Goal: Task Accomplishment & Management: Manage account settings

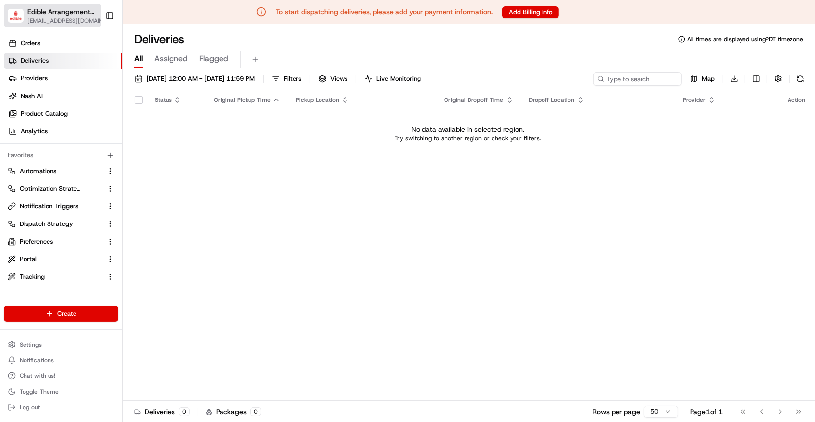
click at [56, 20] on span "[EMAIL_ADDRESS][DOMAIN_NAME]" at bounding box center [67, 21] width 80 height 8
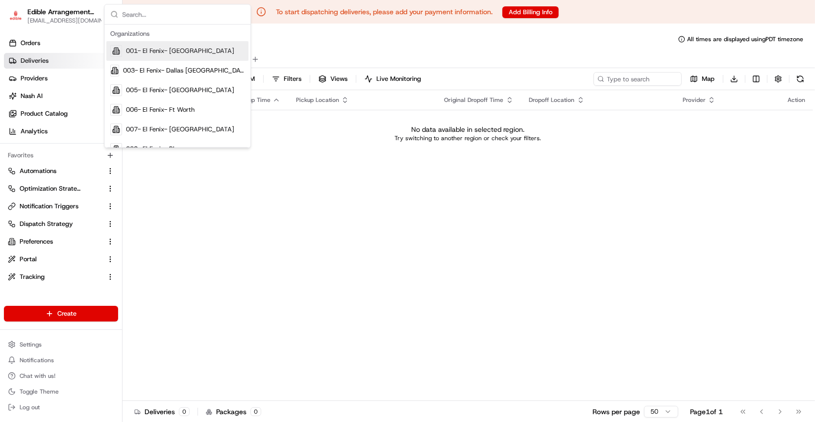
click at [179, 184] on div "Status Original Pickup Time Pickup Location Original Dropoff Time Dropoff Locat…" at bounding box center [468, 245] width 691 height 310
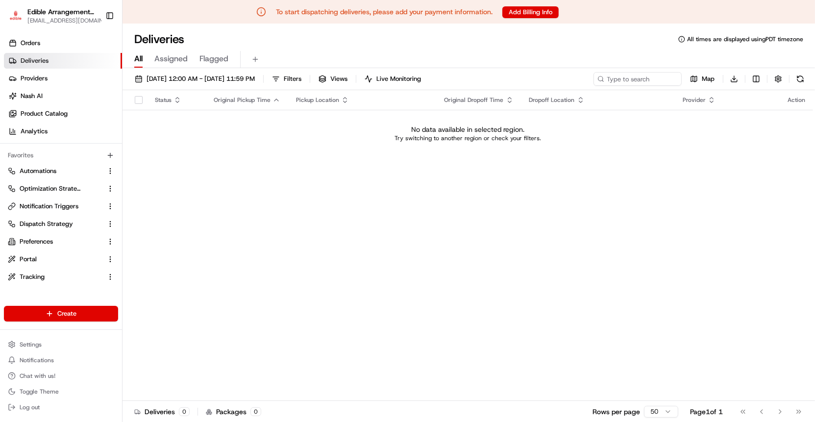
scroll to position [23, 0]
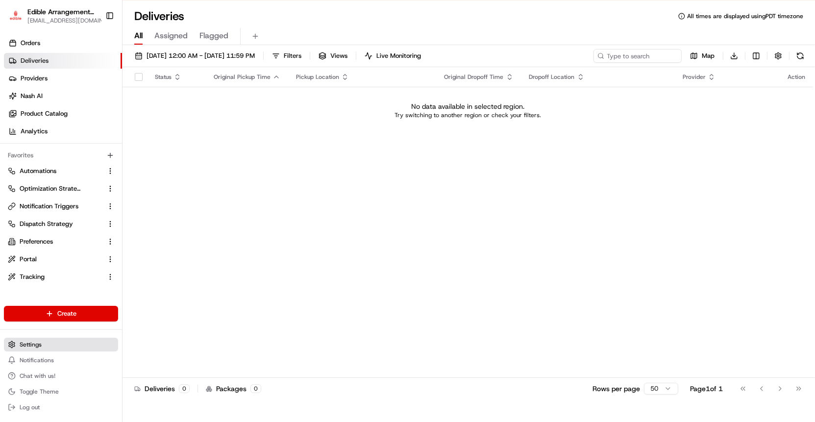
click at [48, 343] on button "Settings" at bounding box center [61, 345] width 114 height 14
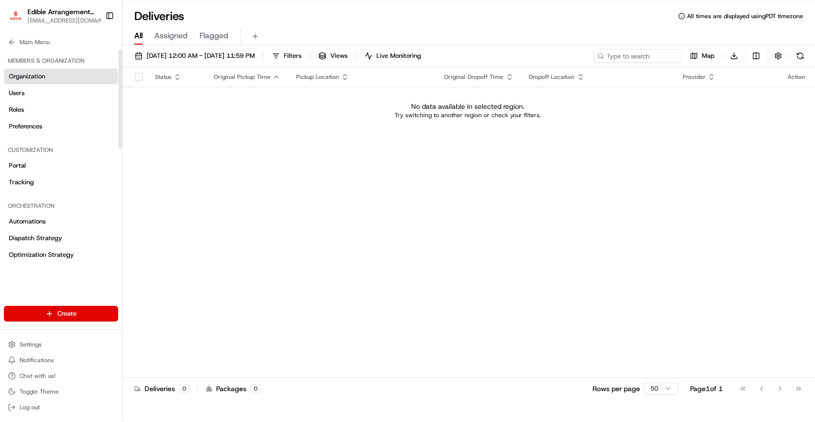
click at [63, 80] on link "Organization" at bounding box center [61, 77] width 114 height 16
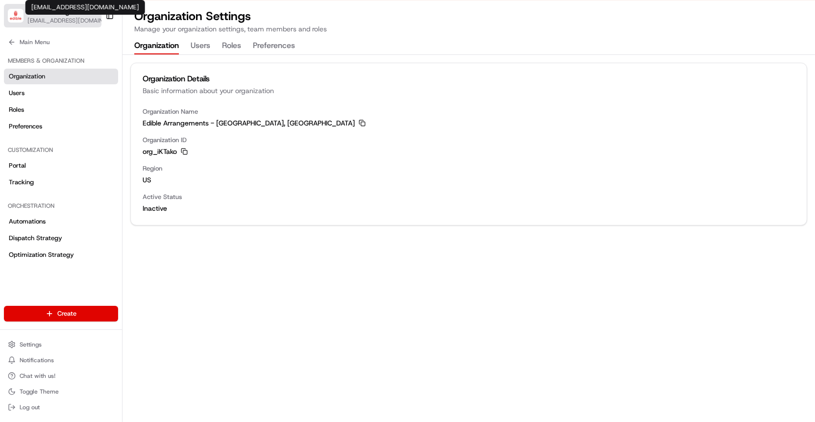
click at [63, 21] on span "[EMAIL_ADDRESS][DOMAIN_NAME]" at bounding box center [67, 21] width 80 height 8
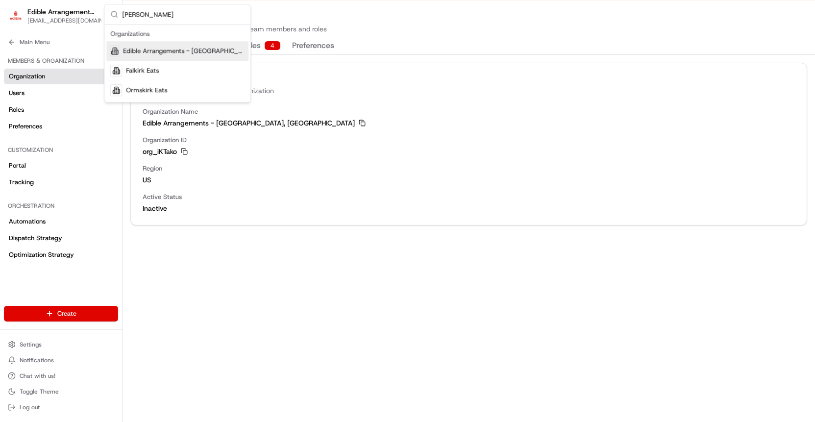
type input "[PERSON_NAME]"
click at [125, 53] on div "Edible Arrangements - [GEOGRAPHIC_DATA], [GEOGRAPHIC_DATA]" at bounding box center [177, 51] width 142 height 20
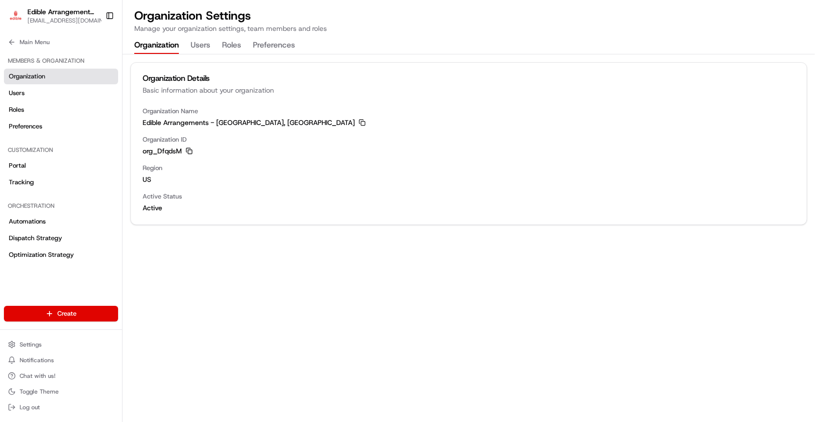
click at [190, 148] on icon "button" at bounding box center [188, 150] width 4 height 4
click at [62, 93] on link "Users" at bounding box center [61, 93] width 114 height 16
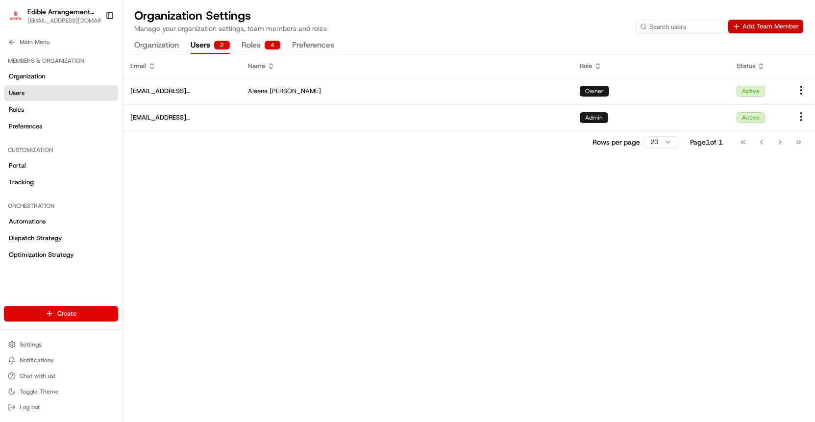
click at [769, 32] on button "Add Team Member" at bounding box center [765, 27] width 75 height 14
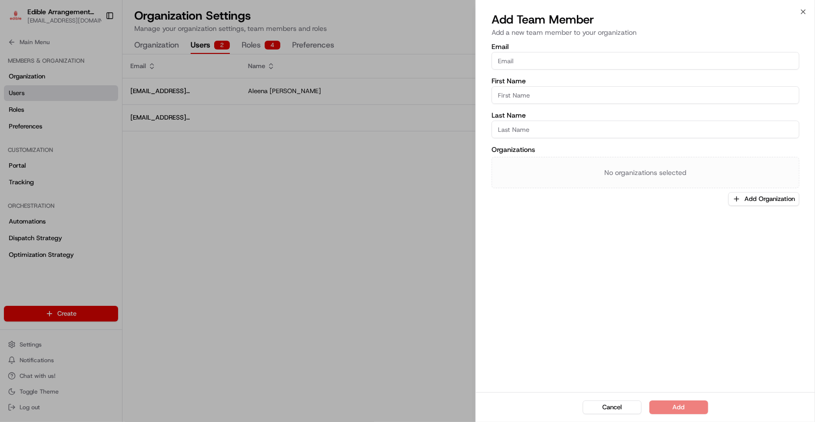
click at [139, 64] on div at bounding box center [407, 211] width 815 height 422
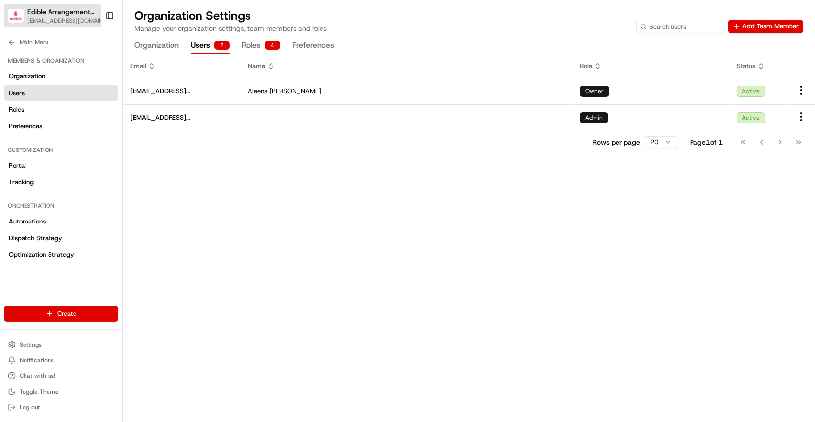
click at [61, 12] on span "Edible Arrangements - [GEOGRAPHIC_DATA], [GEOGRAPHIC_DATA]" at bounding box center [61, 12] width 69 height 10
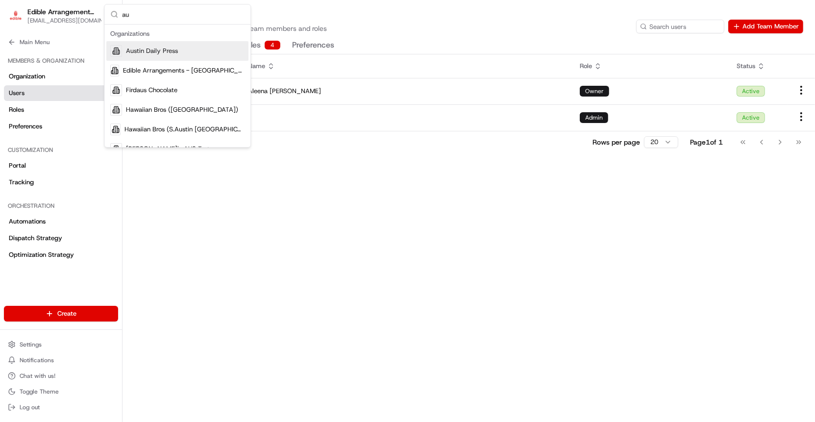
type input "a"
type input "edibl"
click at [154, 46] on div "Edible Arrangements - [GEOGRAPHIC_DATA], [GEOGRAPHIC_DATA]" at bounding box center [177, 51] width 142 height 20
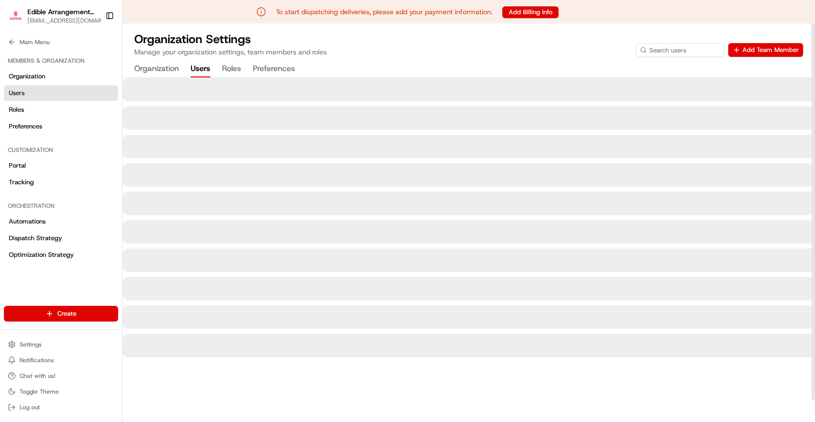
click at [204, 71] on button "Users" at bounding box center [201, 69] width 20 height 17
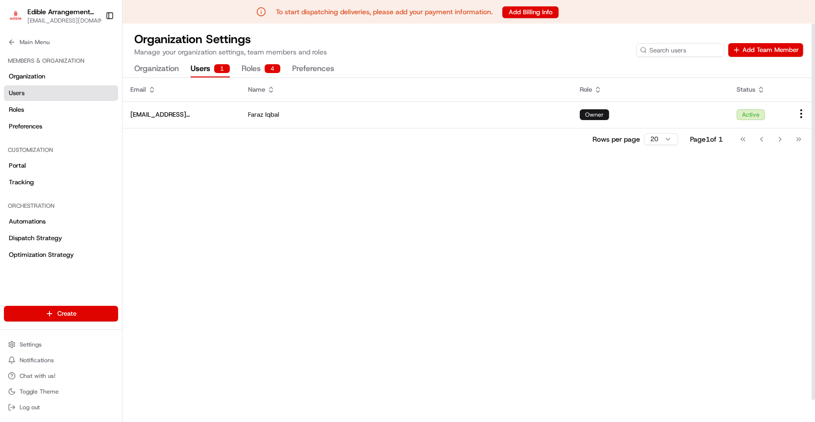
click at [179, 279] on div "Email Name Role Status [EMAIL_ADDRESS][DOMAIN_NAME] [PERSON_NAME] Owner Active …" at bounding box center [469, 262] width 693 height 368
click at [756, 45] on button "Add Team Member" at bounding box center [765, 50] width 75 height 14
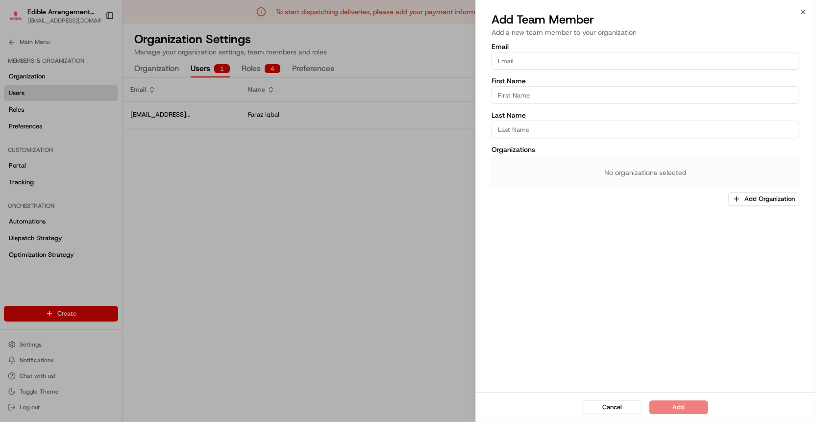
click at [524, 60] on input "Email" at bounding box center [646, 61] width 308 height 18
click at [511, 91] on input "First Name" at bounding box center [646, 95] width 308 height 18
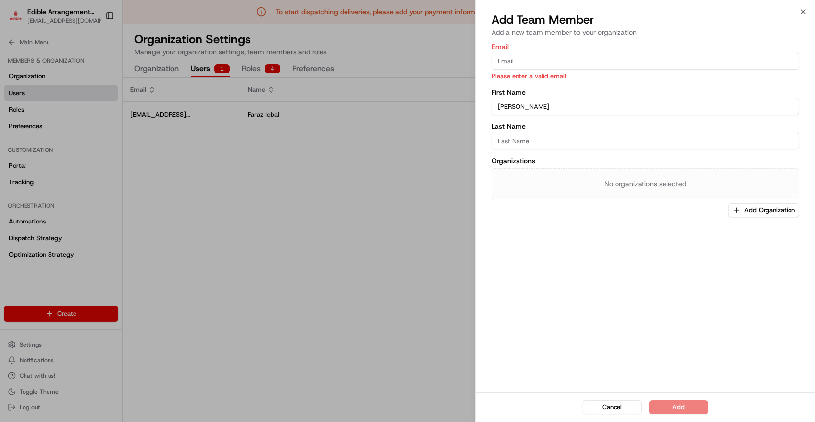
type input "[PERSON_NAME]"
type input "Farid"
click at [509, 53] on input "Email" at bounding box center [646, 61] width 308 height 18
paste input "[EMAIL_ADDRESS][DOMAIN_NAME]"
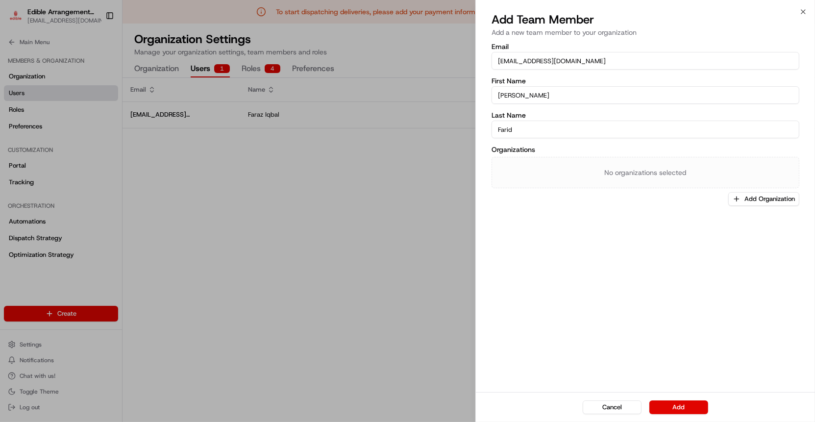
type input "[EMAIL_ADDRESS][DOMAIN_NAME]"
click at [751, 201] on button "Add Organization" at bounding box center [763, 199] width 71 height 14
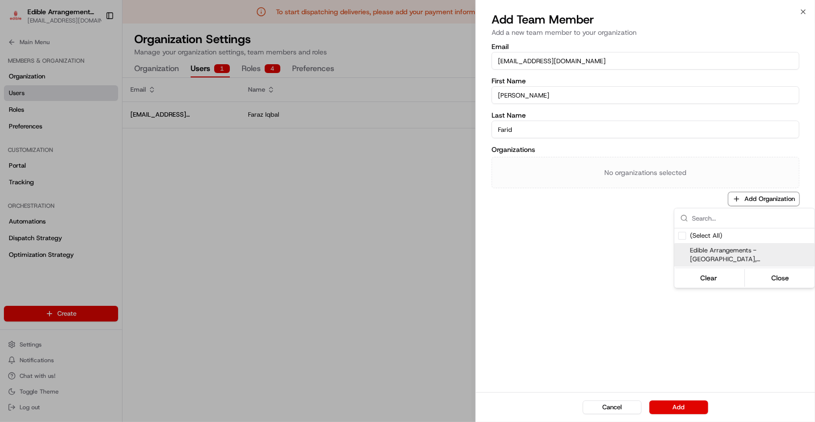
click at [749, 248] on span "Edible Arrangements - [GEOGRAPHIC_DATA], [GEOGRAPHIC_DATA]" at bounding box center [750, 255] width 121 height 18
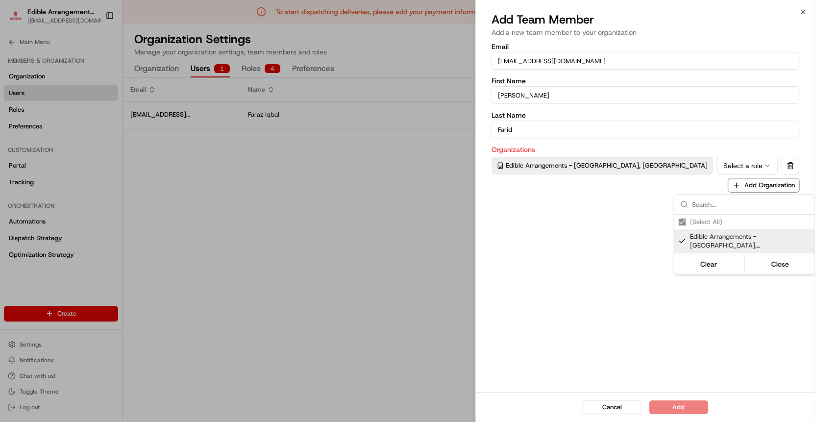
click at [604, 241] on div at bounding box center [407, 211] width 815 height 422
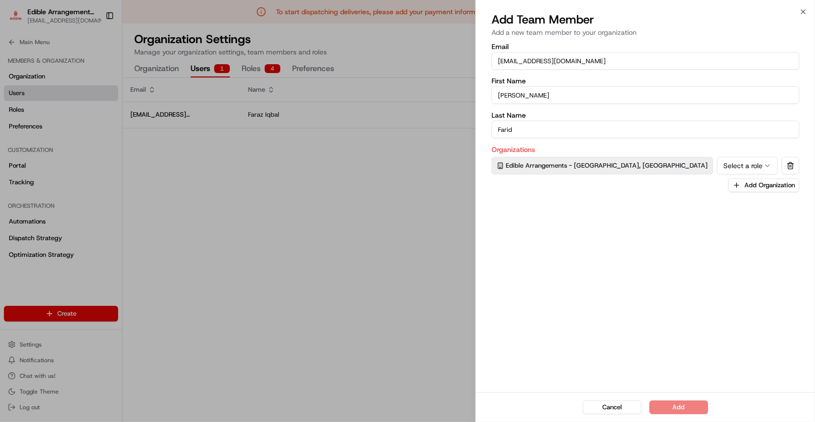
click at [643, 174] on div "Organizations Edible Arrangements - [GEOGRAPHIC_DATA], [GEOGRAPHIC_DATA] Select…" at bounding box center [646, 169] width 308 height 46
click at [717, 167] on button "Select a role" at bounding box center [747, 166] width 61 height 18
click at [638, 226] on div "Email [EMAIL_ADDRESS][DOMAIN_NAME] First Name [PERSON_NAME] Last Name [PERSON_N…" at bounding box center [645, 216] width 339 height 351
click at [681, 408] on button "Add" at bounding box center [678, 407] width 59 height 14
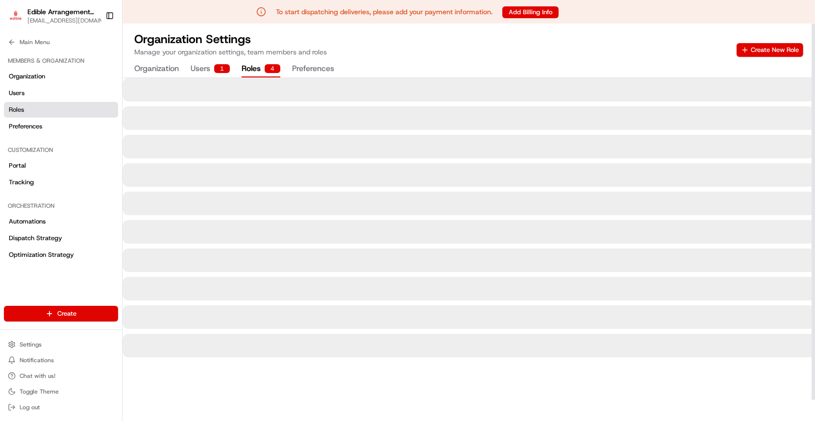
click at [265, 64] on button "Roles 4" at bounding box center [261, 69] width 39 height 17
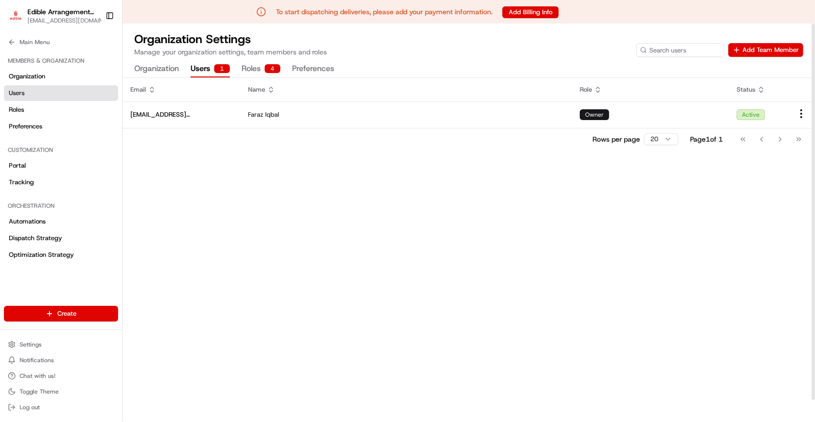
click at [223, 69] on div "1" at bounding box center [222, 68] width 16 height 9
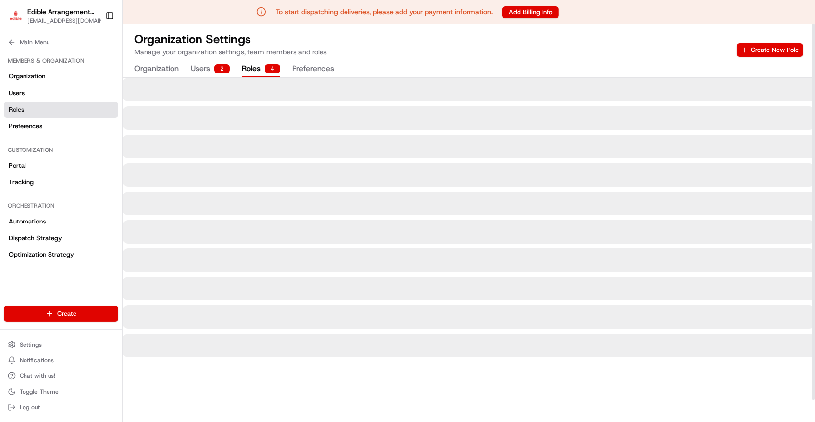
click at [256, 63] on button "Roles 4" at bounding box center [261, 69] width 39 height 17
click at [213, 71] on button "Users 2" at bounding box center [210, 69] width 39 height 17
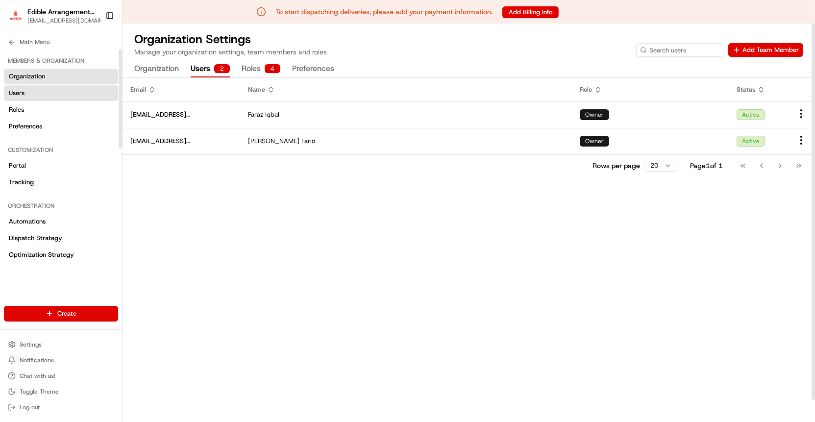
click at [77, 80] on link "Organization" at bounding box center [61, 77] width 114 height 16
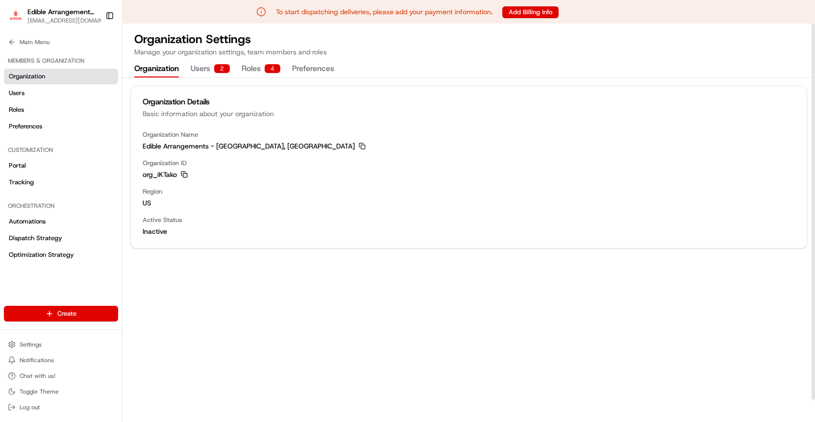
click at [183, 173] on icon "button" at bounding box center [184, 174] width 7 height 7
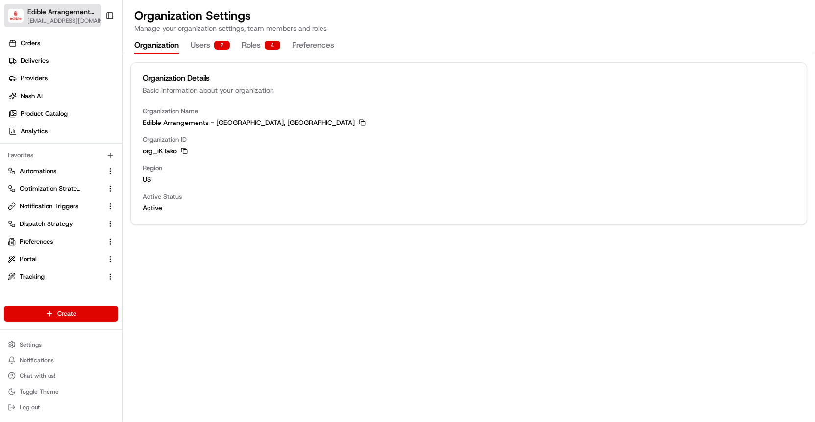
click at [24, 18] on button "Edible Arrangements - [GEOGRAPHIC_DATA], [GEOGRAPHIC_DATA] [EMAIL_ADDRESS][DOMA…" at bounding box center [53, 16] width 98 height 24
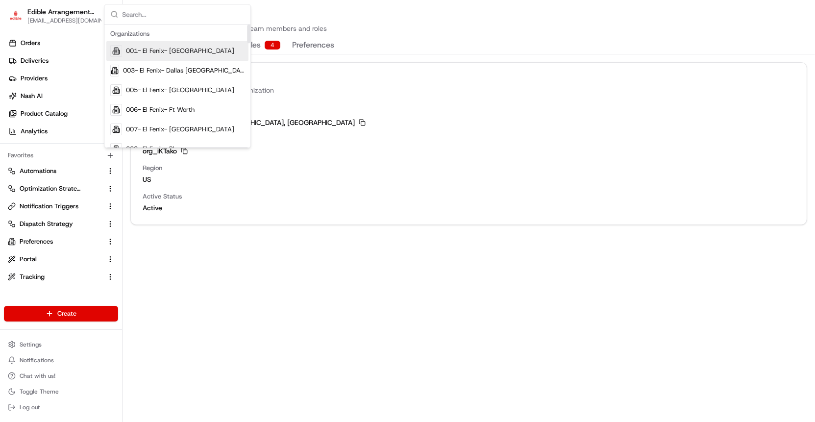
click at [130, 19] on input "text" at bounding box center [183, 14] width 123 height 20
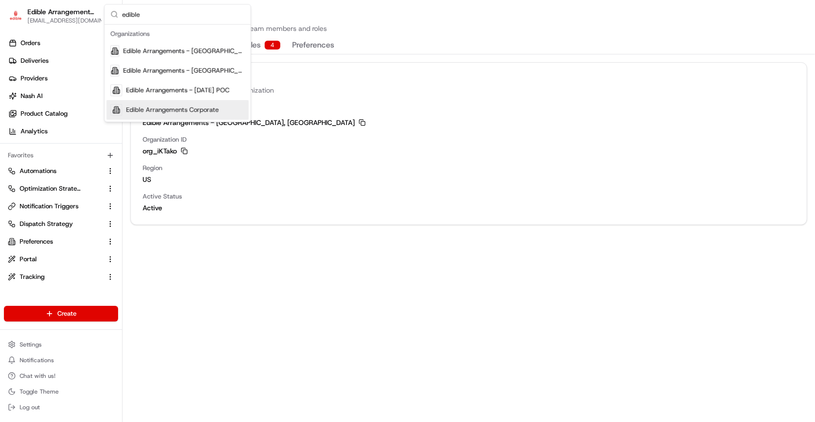
type input "edible"
click at [161, 113] on span "Edible Arrangements Corporate" at bounding box center [172, 109] width 93 height 9
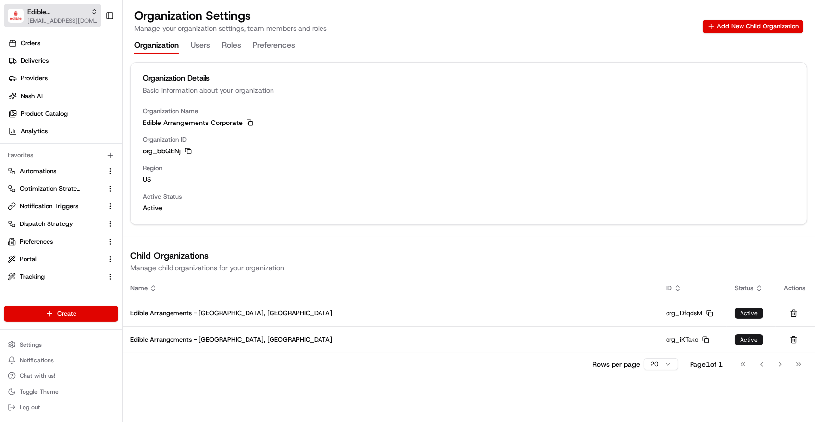
click at [86, 19] on span "[EMAIL_ADDRESS][DOMAIN_NAME]" at bounding box center [62, 21] width 70 height 8
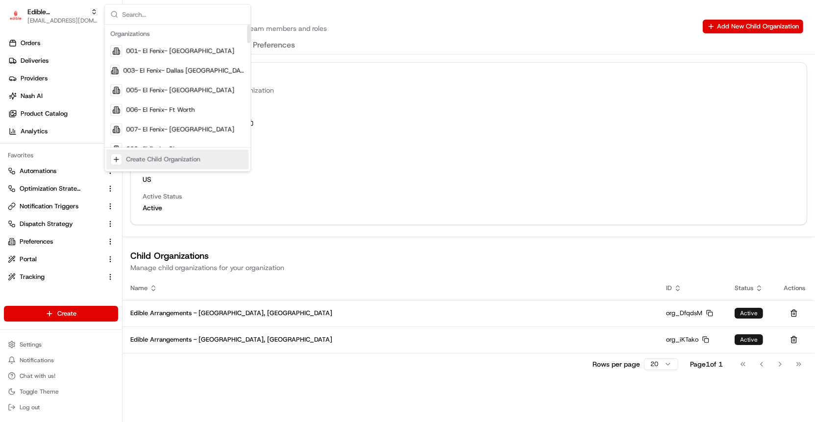
click at [128, 156] on div "Create Child Organization" at bounding box center [163, 159] width 74 height 9
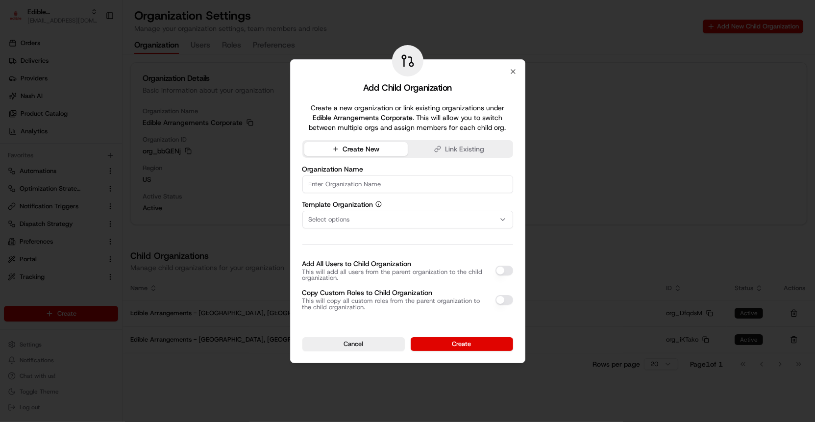
click at [348, 188] on input at bounding box center [407, 184] width 211 height 18
click at [366, 215] on div "Select options" at bounding box center [408, 219] width 206 height 9
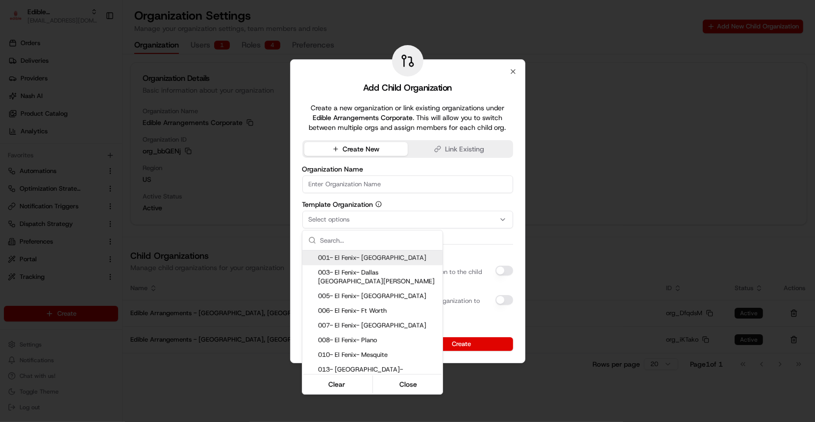
click at [411, 199] on div at bounding box center [407, 211] width 815 height 422
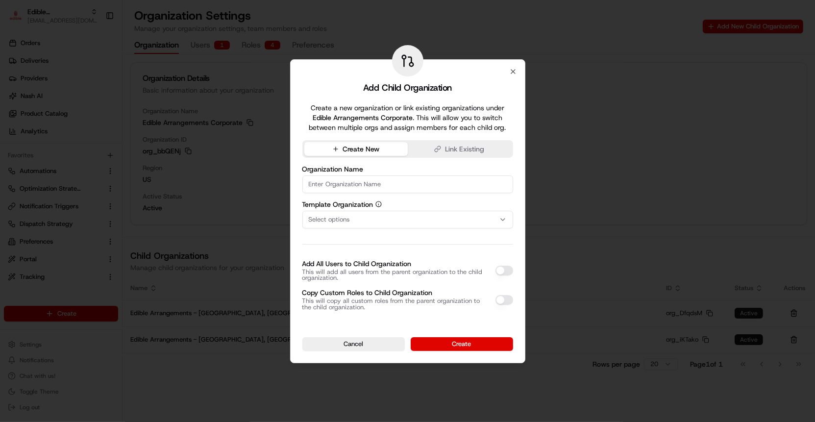
click at [366, 190] on input at bounding box center [407, 184] width 211 height 18
type input "Edible Arrangements - Visalia, CA"
click at [422, 221] on div "Select options" at bounding box center [408, 219] width 206 height 9
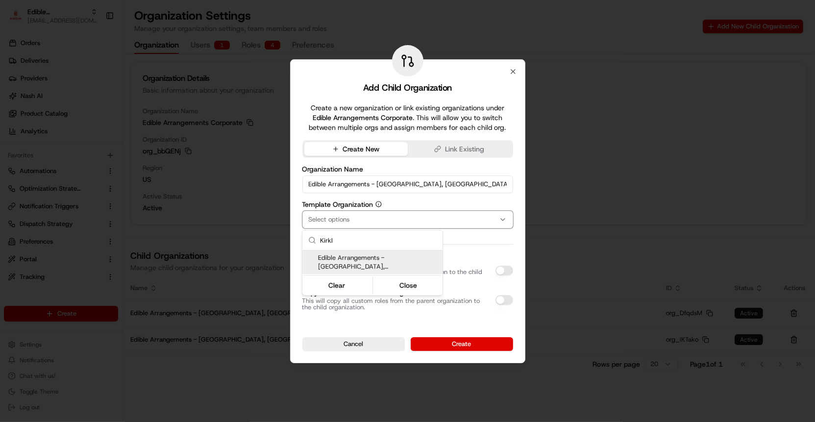
type input "Kirkl"
click at [419, 253] on div "Edible Arrangements - [GEOGRAPHIC_DATA], [GEOGRAPHIC_DATA]" at bounding box center [372, 262] width 140 height 24
click at [464, 246] on div at bounding box center [407, 211] width 815 height 422
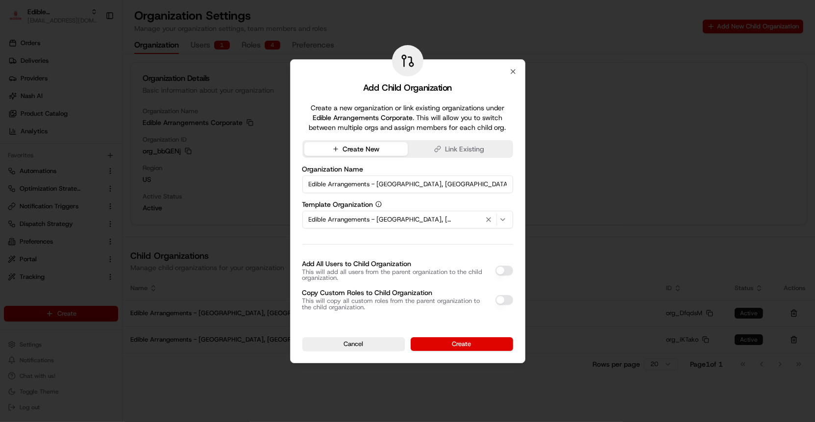
click at [501, 269] on button "Add All Users to Child Organization" at bounding box center [505, 271] width 18 height 10
click at [444, 344] on button "Create" at bounding box center [462, 344] width 102 height 14
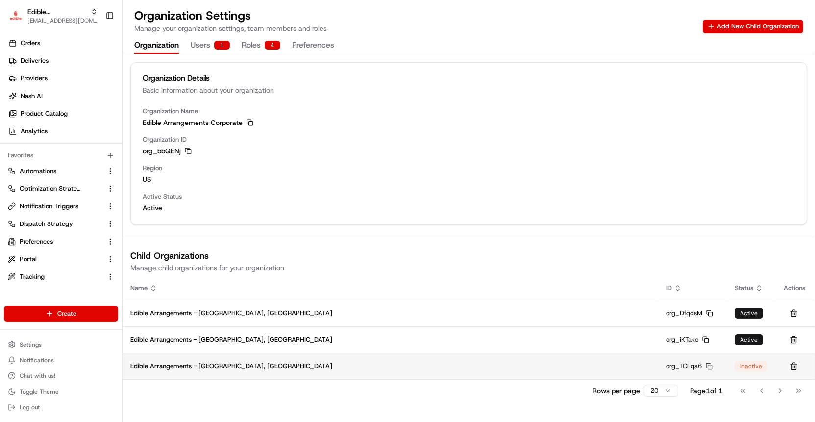
click at [214, 371] on td "Edible Arrangements - Visalia, CA" at bounding box center [391, 366] width 536 height 26
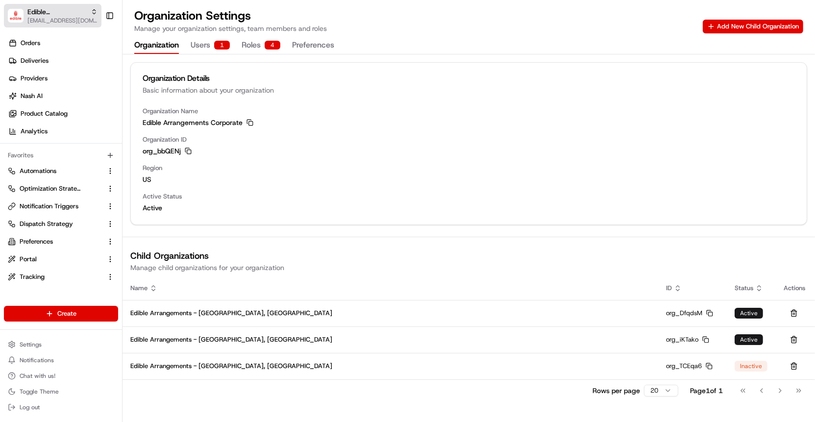
click at [87, 14] on span "Edible Arrangements Corporate" at bounding box center [56, 12] width 59 height 10
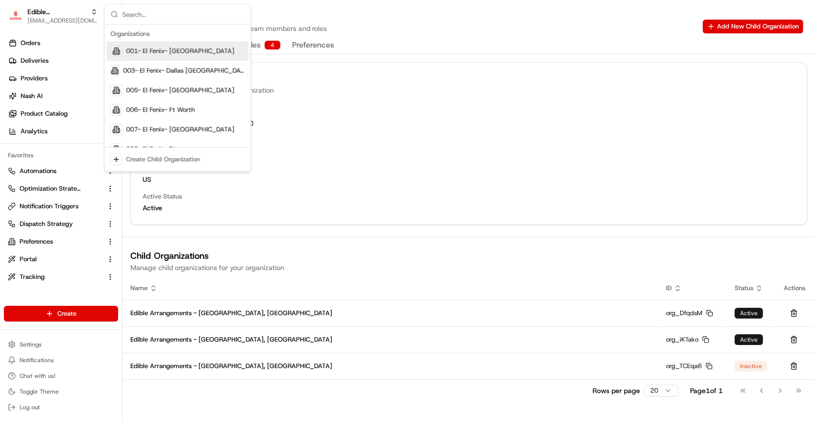
type input "i"
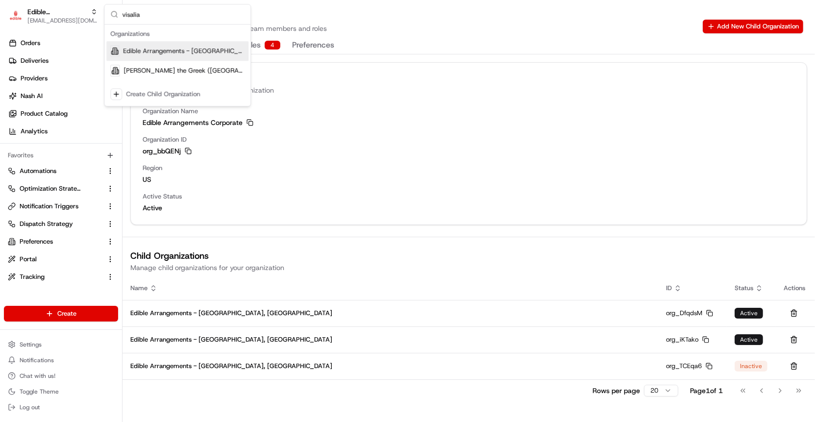
type input "visalia"
click at [164, 53] on span "Edible Arrangements - Visalia, CA" at bounding box center [184, 51] width 122 height 9
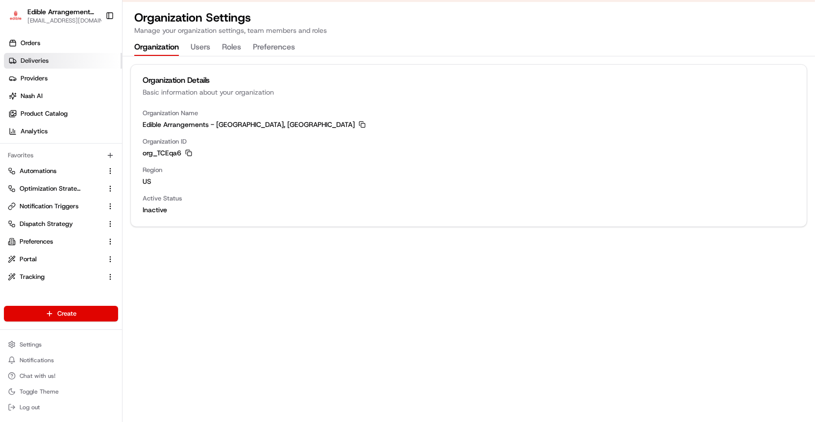
scroll to position [23, 0]
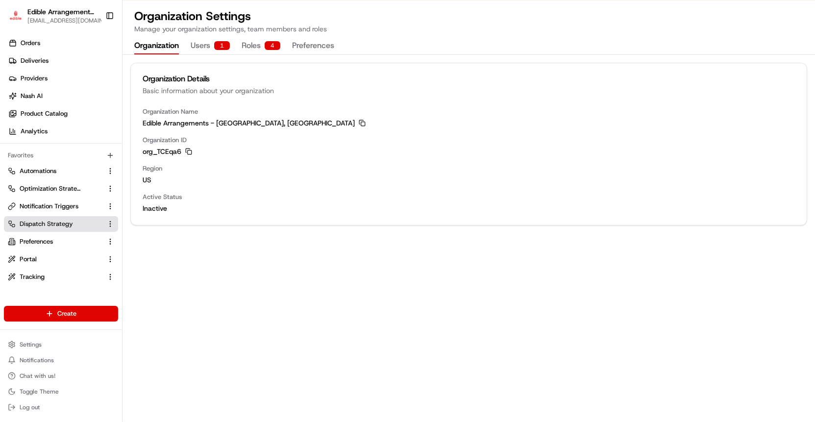
click at [59, 227] on span "Dispatch Strategy" at bounding box center [46, 224] width 53 height 9
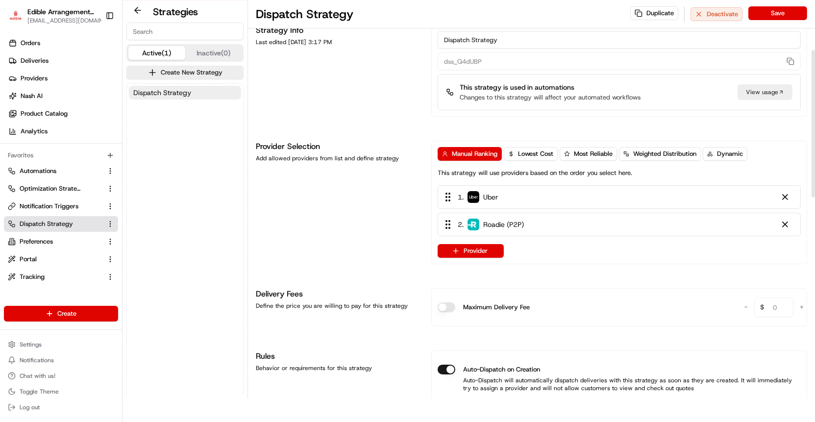
scroll to position [16, 0]
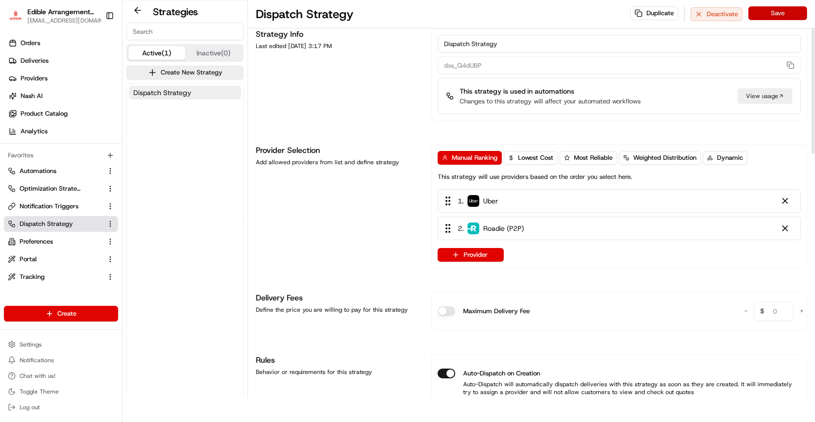
click at [797, 12] on button "Save" at bounding box center [777, 13] width 59 height 14
click at [63, 173] on link "Automations" at bounding box center [55, 171] width 95 height 9
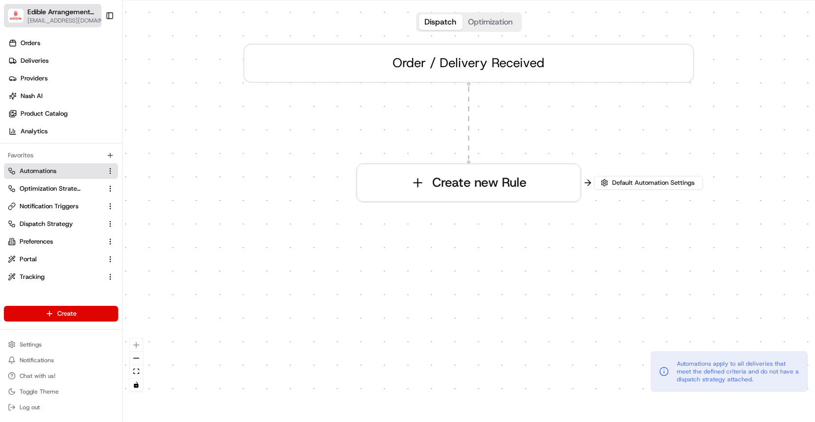
click at [71, 22] on span "[EMAIL_ADDRESS][DOMAIN_NAME]" at bounding box center [67, 21] width 80 height 8
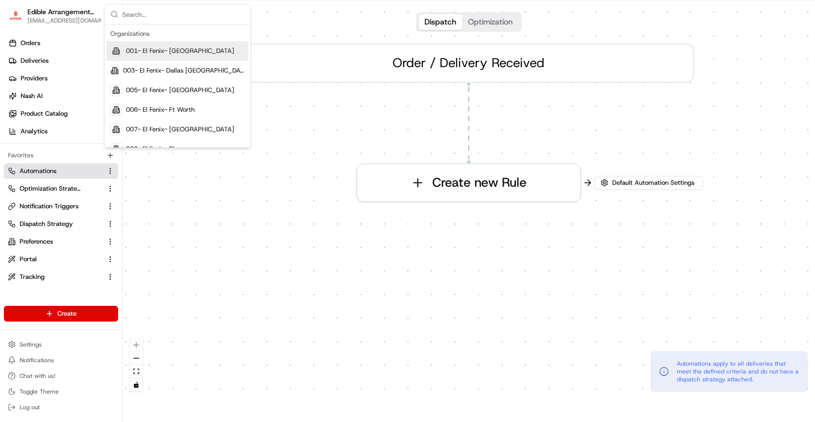
click at [136, 10] on input "text" at bounding box center [183, 14] width 123 height 20
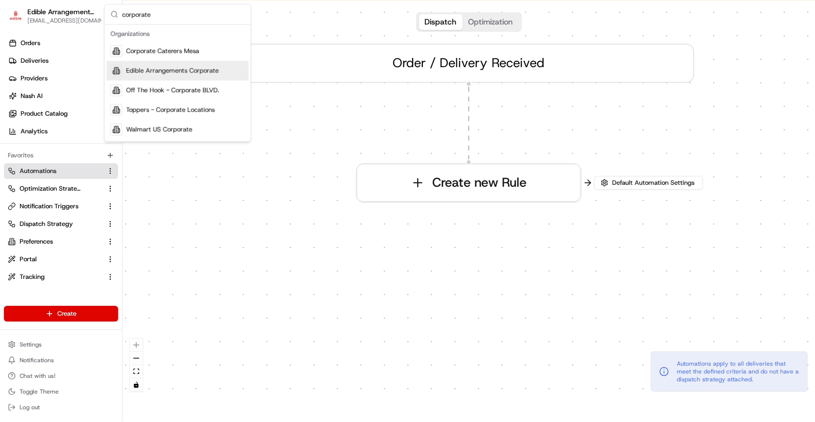
type input "corporate"
click at [149, 72] on span "Edible Arrangements Corporate" at bounding box center [172, 70] width 93 height 9
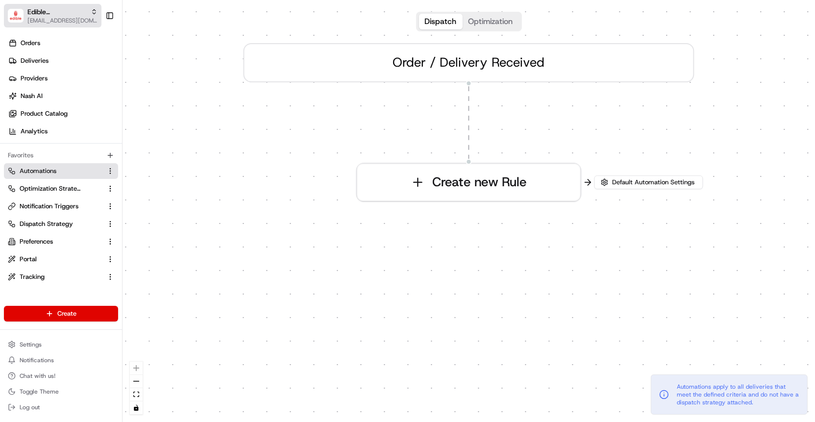
click at [76, 19] on span "[EMAIL_ADDRESS][DOMAIN_NAME]" at bounding box center [62, 21] width 70 height 8
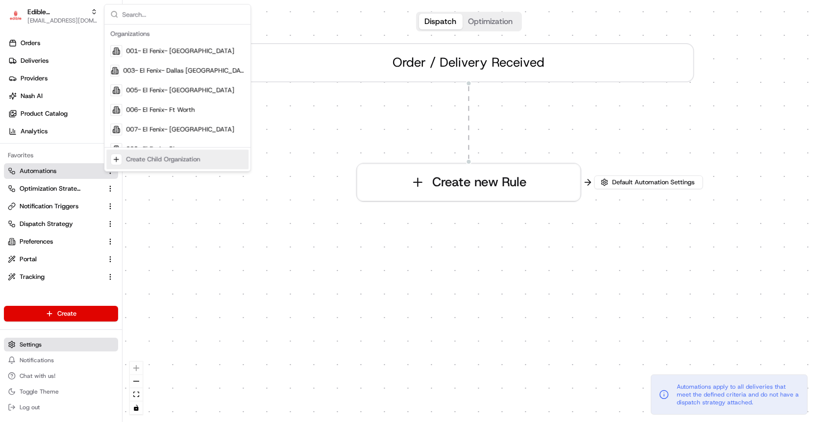
click at [61, 338] on button "Settings" at bounding box center [61, 345] width 114 height 14
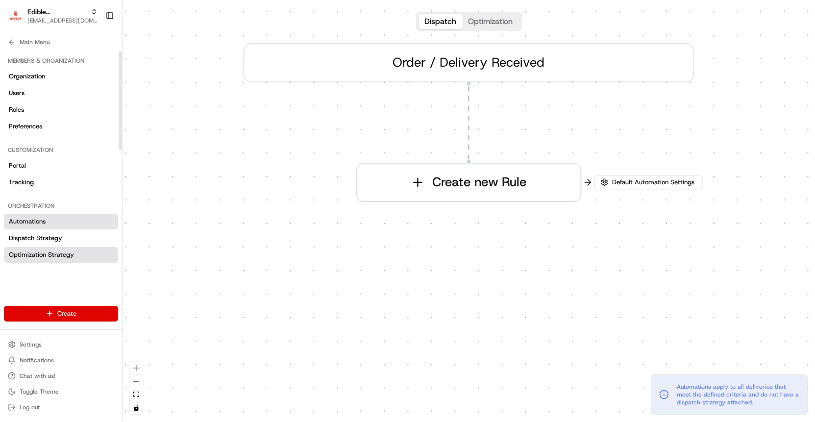
scroll to position [287, 0]
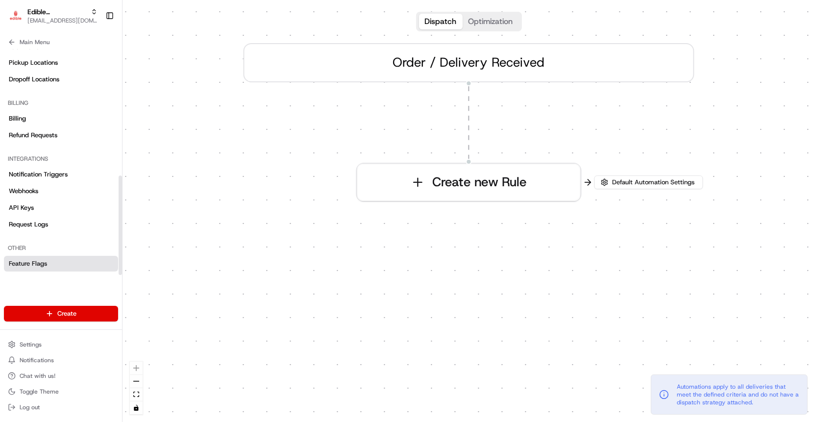
click at [62, 262] on link "Feature Flags" at bounding box center [61, 264] width 114 height 16
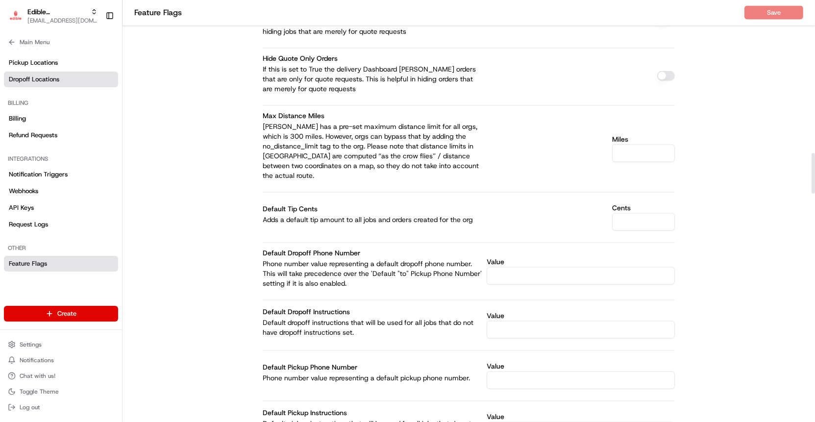
scroll to position [1582, 0]
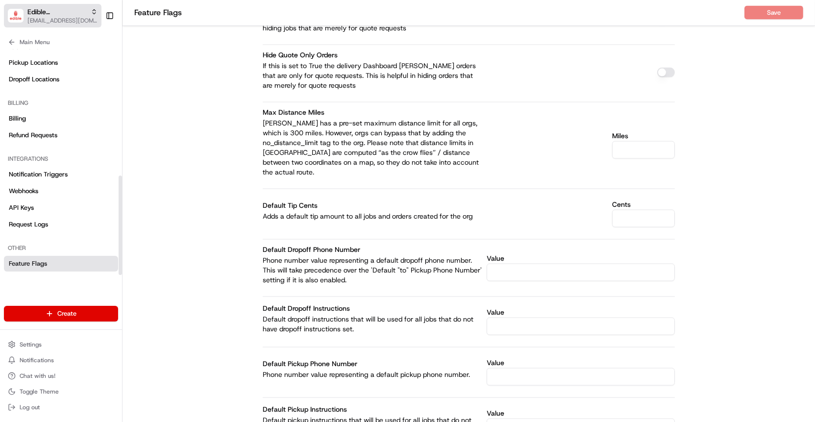
click at [54, 20] on span "[EMAIL_ADDRESS][DOMAIN_NAME]" at bounding box center [62, 21] width 70 height 8
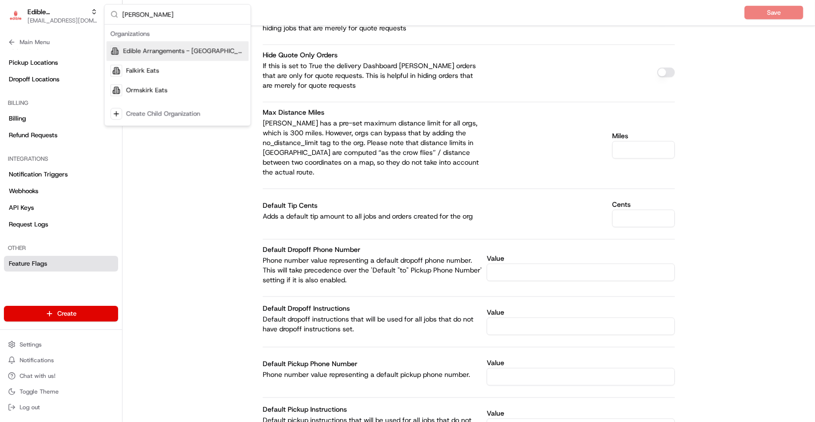
type input "[PERSON_NAME]"
click at [156, 52] on span "Edible Arrangements - [GEOGRAPHIC_DATA], [GEOGRAPHIC_DATA]" at bounding box center [184, 51] width 122 height 9
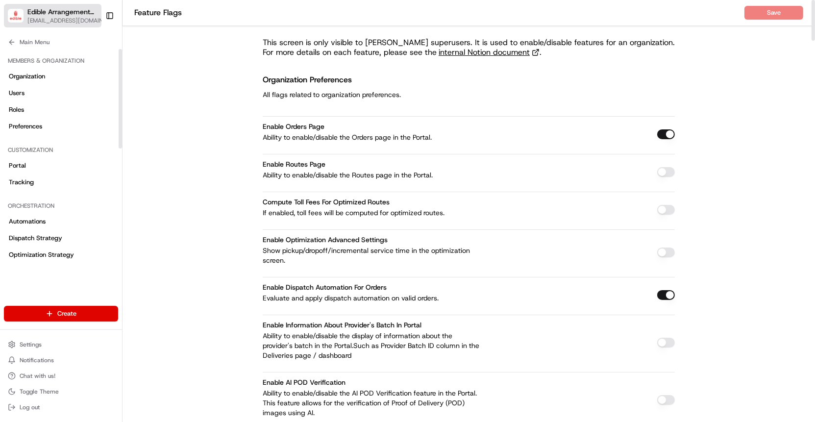
click at [26, 7] on button "Edible Arrangements - [GEOGRAPHIC_DATA], [GEOGRAPHIC_DATA] [EMAIL_ADDRESS][DOMA…" at bounding box center [53, 16] width 98 height 24
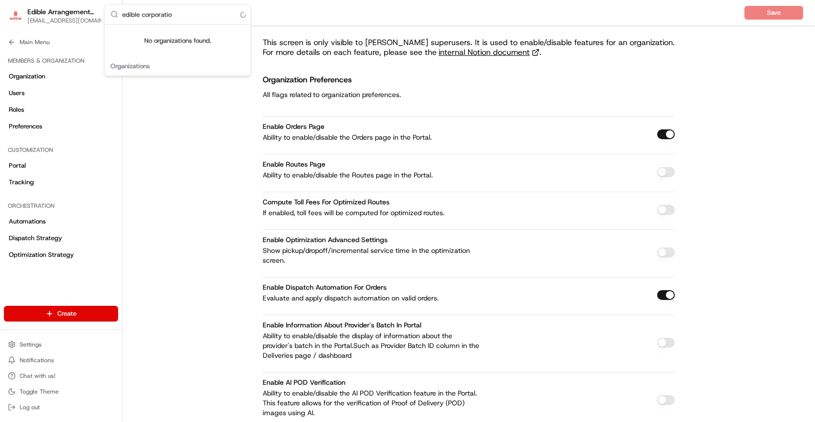
type input "edible corporation"
click at [179, 14] on input "edible corporation" at bounding box center [183, 14] width 123 height 20
click at [74, 71] on link "Organization" at bounding box center [61, 77] width 114 height 16
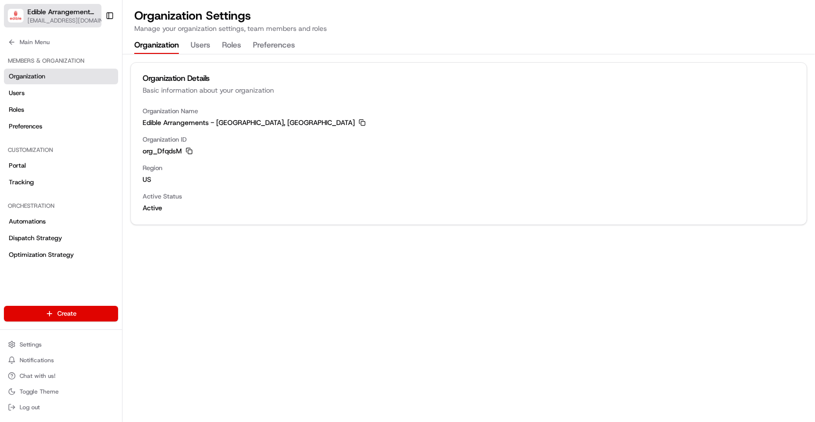
click at [68, 14] on span "Edible Arrangements - [GEOGRAPHIC_DATA], [GEOGRAPHIC_DATA]" at bounding box center [61, 12] width 69 height 10
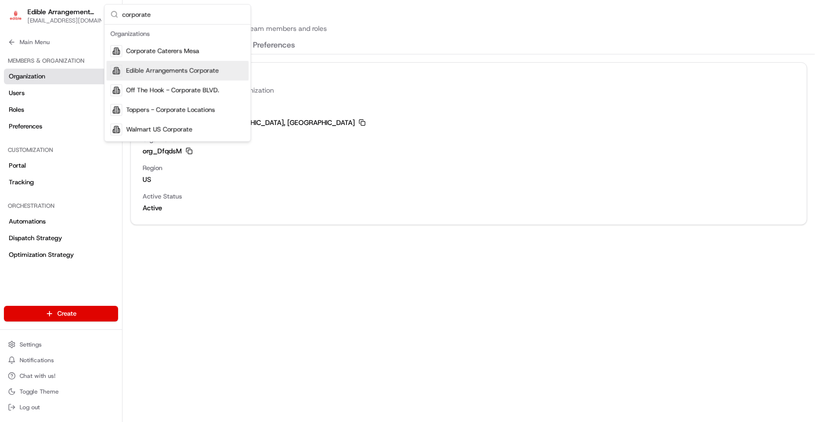
type input "corporate"
click at [153, 68] on span "Edible Arrangements Corporate" at bounding box center [172, 70] width 93 height 9
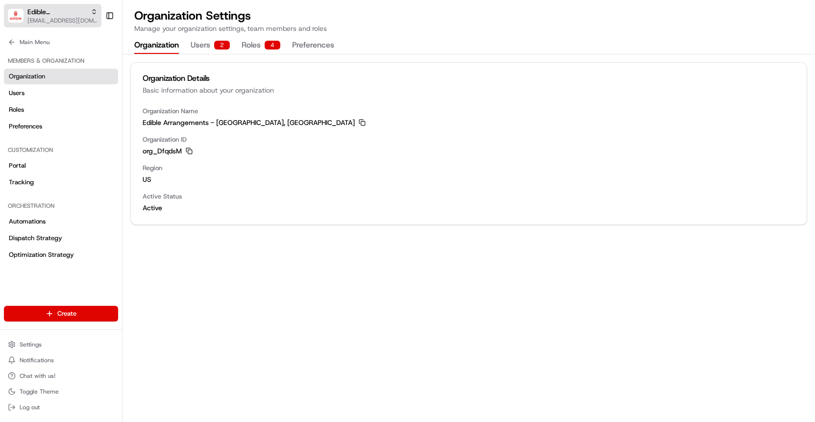
click at [71, 11] on span "Edible Arrangements Corporate" at bounding box center [56, 12] width 59 height 10
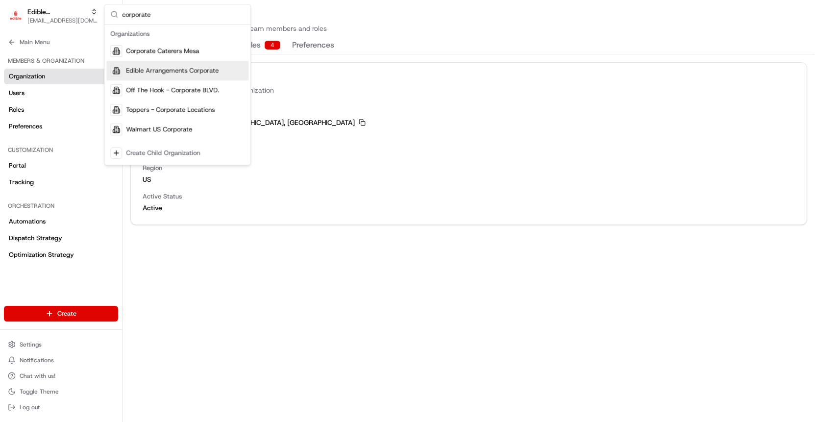
type input "corporate"
click at [158, 69] on span "Edible Arrangements Corporate" at bounding box center [172, 70] width 93 height 9
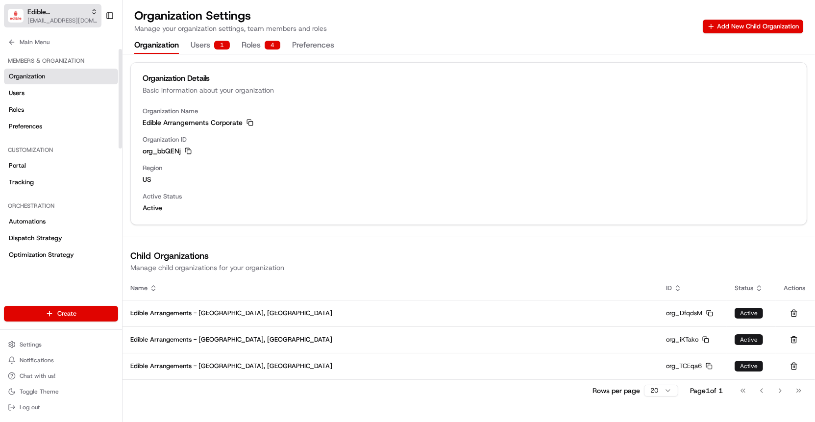
click at [77, 19] on span "[EMAIL_ADDRESS][DOMAIN_NAME]" at bounding box center [62, 21] width 70 height 8
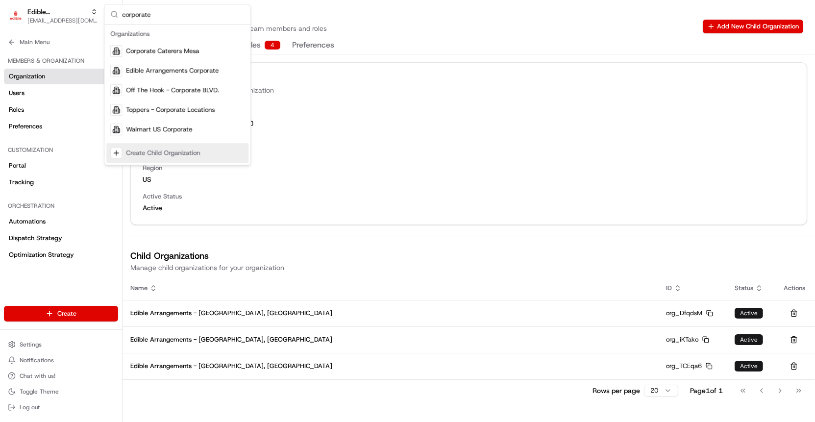
click at [142, 149] on div "Create Child Organization" at bounding box center [163, 153] width 74 height 9
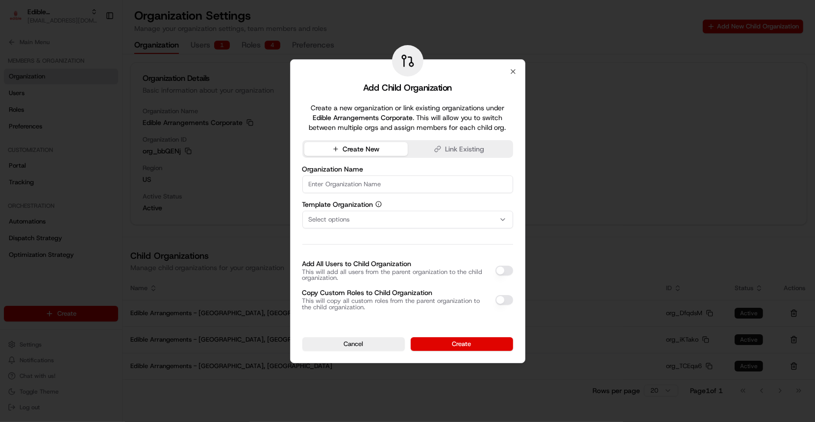
click at [322, 179] on input at bounding box center [407, 184] width 211 height 18
paste input "Boise, ID"
type input "Edible Arrangements - Boise, ID"
click at [375, 350] on button "Cancel" at bounding box center [353, 344] width 102 height 14
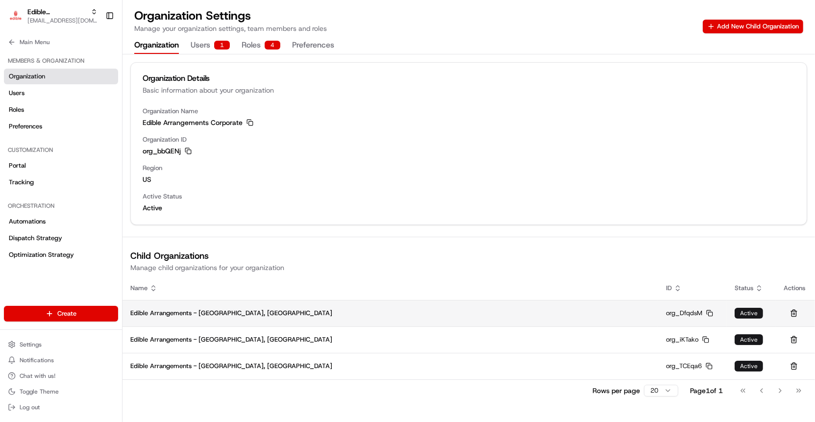
click at [198, 306] on td "Edible Arrangements - [GEOGRAPHIC_DATA], [GEOGRAPHIC_DATA]" at bounding box center [391, 313] width 536 height 26
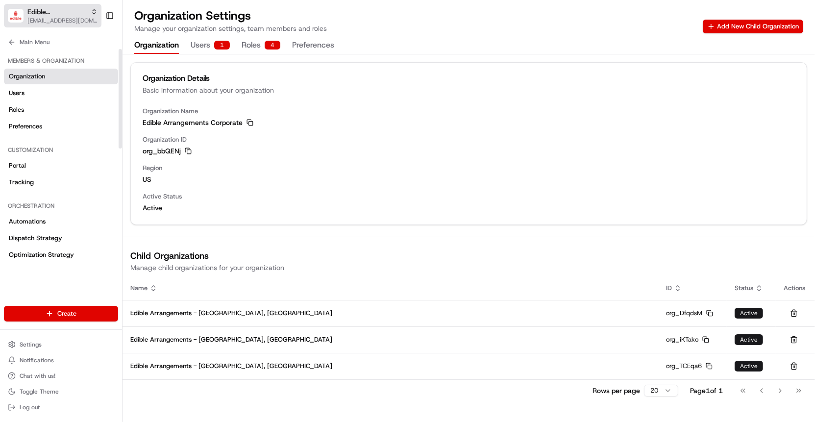
click at [21, 14] on img "button" at bounding box center [16, 16] width 16 height 14
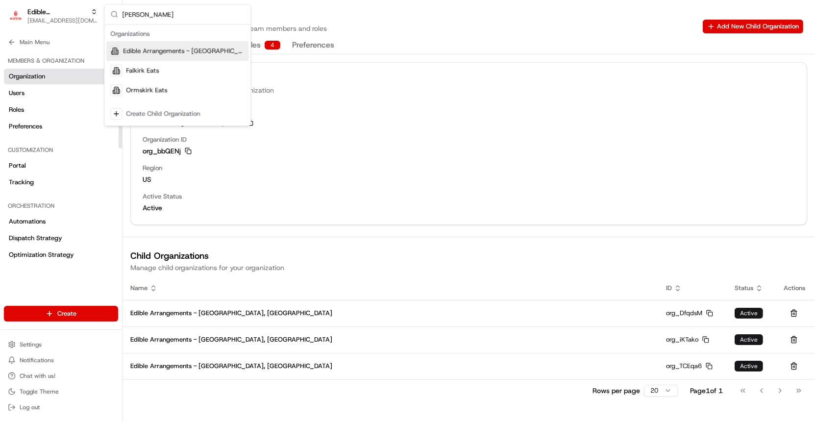
type input "[PERSON_NAME]"
click at [196, 46] on div "Edible Arrangements - [GEOGRAPHIC_DATA], [GEOGRAPHIC_DATA]" at bounding box center [177, 51] width 142 height 20
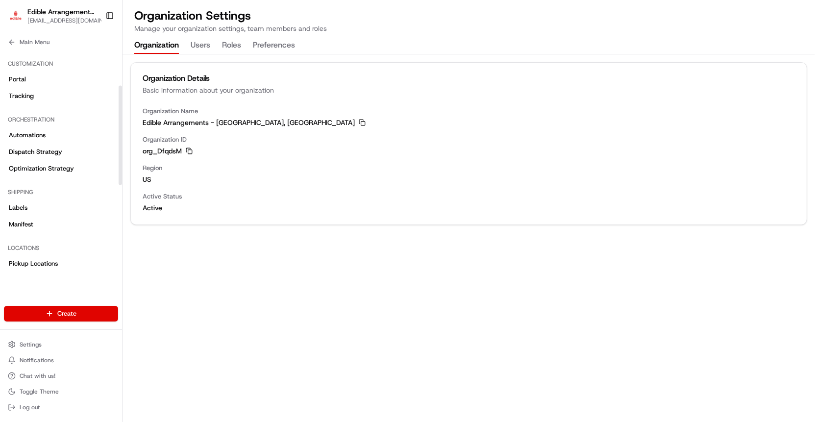
scroll to position [100, 0]
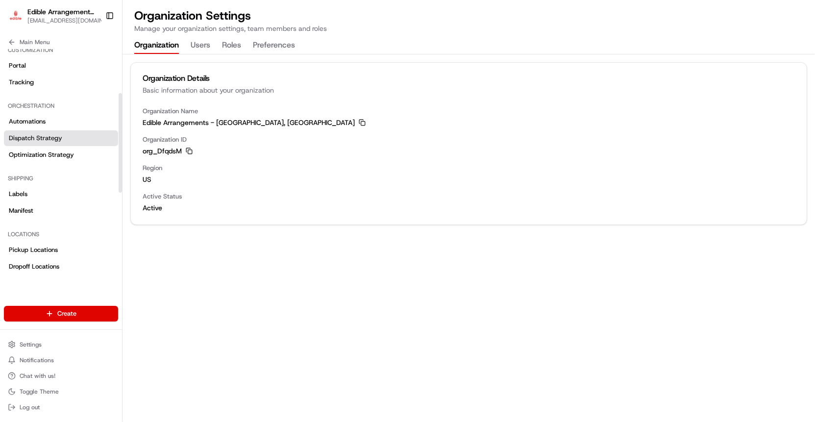
click at [63, 142] on link "Dispatch Strategy" at bounding box center [61, 138] width 114 height 16
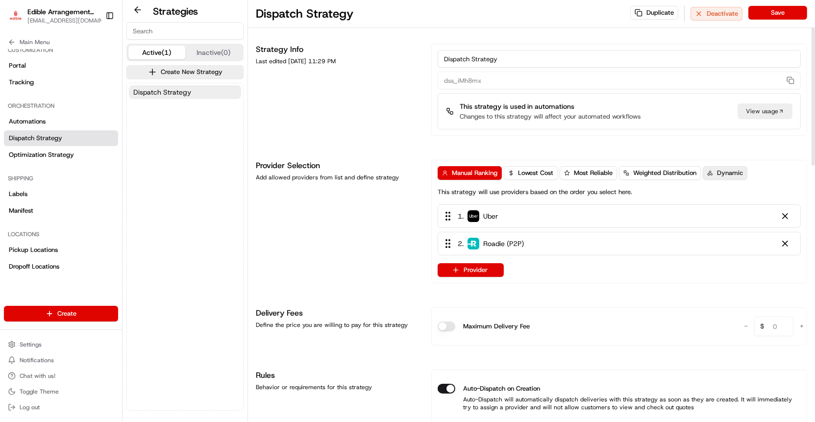
click at [721, 177] on button "Dynamic" at bounding box center [725, 173] width 45 height 14
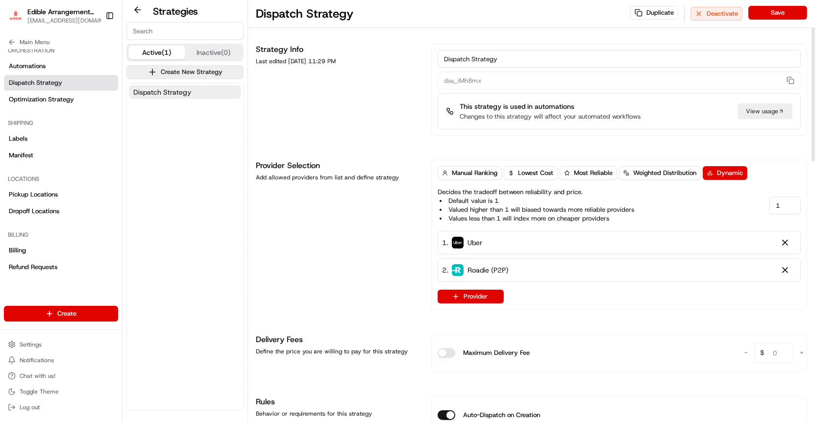
click at [514, 61] on input "Dispatch Strategy" at bounding box center [619, 59] width 363 height 18
type input "On Demand"
click at [780, 12] on button "Save" at bounding box center [777, 13] width 59 height 14
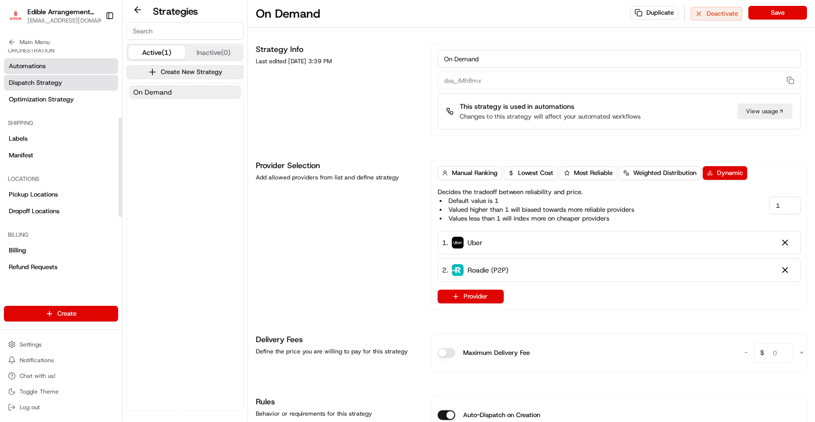
click at [65, 70] on link "Automations" at bounding box center [61, 66] width 114 height 16
